Goal: Transaction & Acquisition: Download file/media

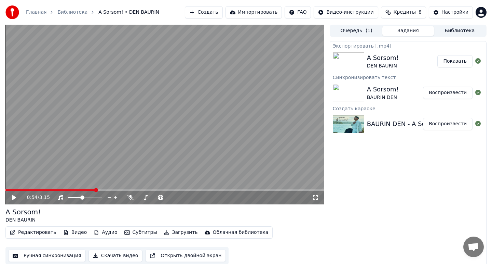
click at [448, 65] on button "Показать" at bounding box center [455, 61] width 35 height 12
click at [10, 189] on span at bounding box center [7, 189] width 5 height 1
click at [5, 189] on span at bounding box center [7, 190] width 4 height 4
click at [15, 196] on icon at bounding box center [19, 197] width 16 height 5
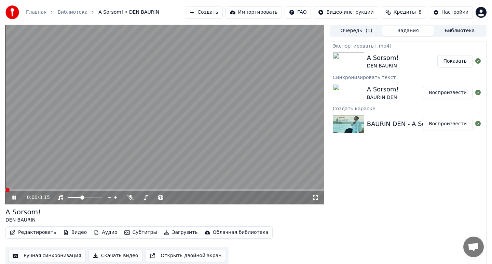
click at [15, 196] on icon at bounding box center [13, 197] width 3 height 4
click at [5, 189] on span at bounding box center [7, 190] width 4 height 4
click at [13, 196] on icon at bounding box center [14, 197] width 4 height 5
click at [13, 189] on span at bounding box center [164, 189] width 319 height 1
click at [14, 195] on icon at bounding box center [19, 197] width 16 height 5
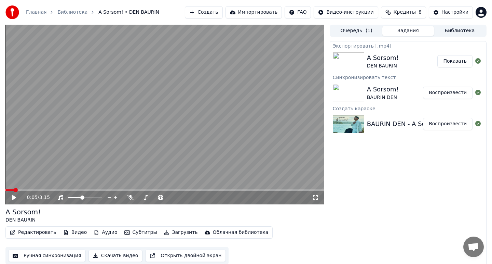
click at [14, 195] on icon at bounding box center [19, 197] width 16 height 5
click at [5, 189] on span at bounding box center [7, 190] width 4 height 4
click at [15, 197] on icon at bounding box center [14, 197] width 4 height 5
click at [15, 197] on icon at bounding box center [13, 197] width 3 height 4
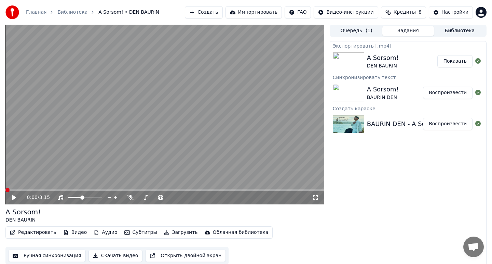
click at [5, 190] on span at bounding box center [7, 190] width 4 height 4
click at [116, 256] on button "Скачать видео" at bounding box center [116, 255] width 54 height 12
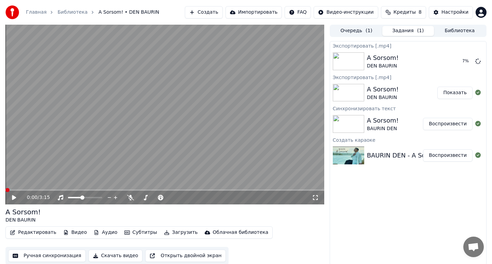
click at [454, 92] on button "Показать" at bounding box center [455, 92] width 35 height 12
